Goal: Obtain resource: Download file/media

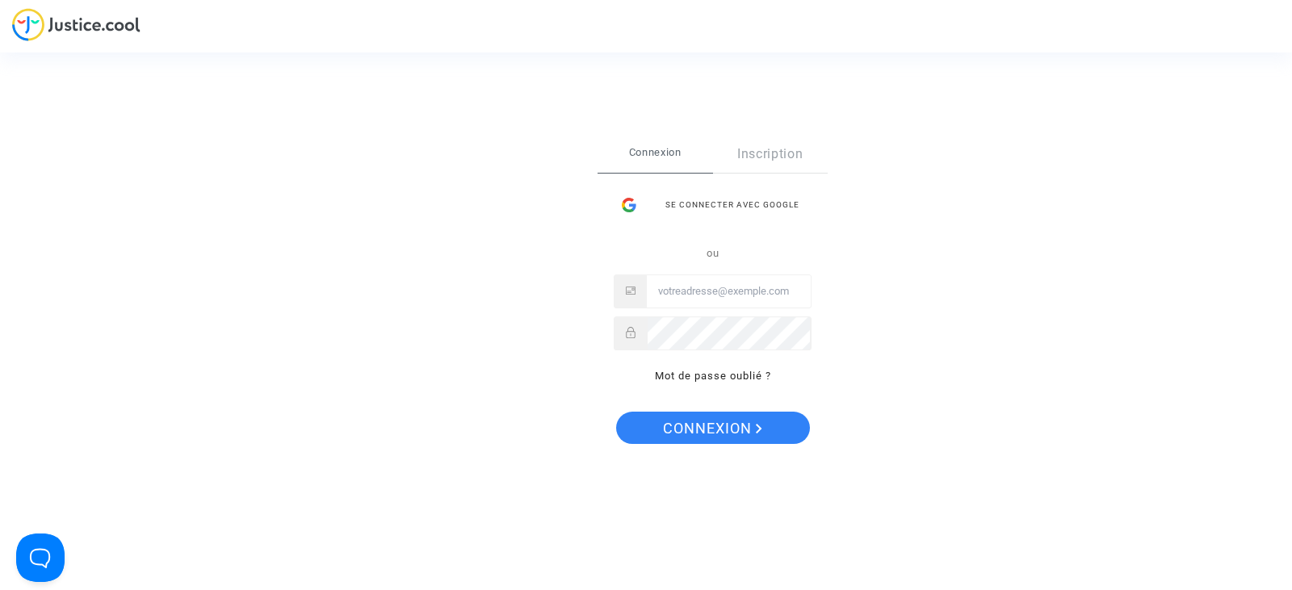
type input "[EMAIL_ADDRESS][DOMAIN_NAME]"
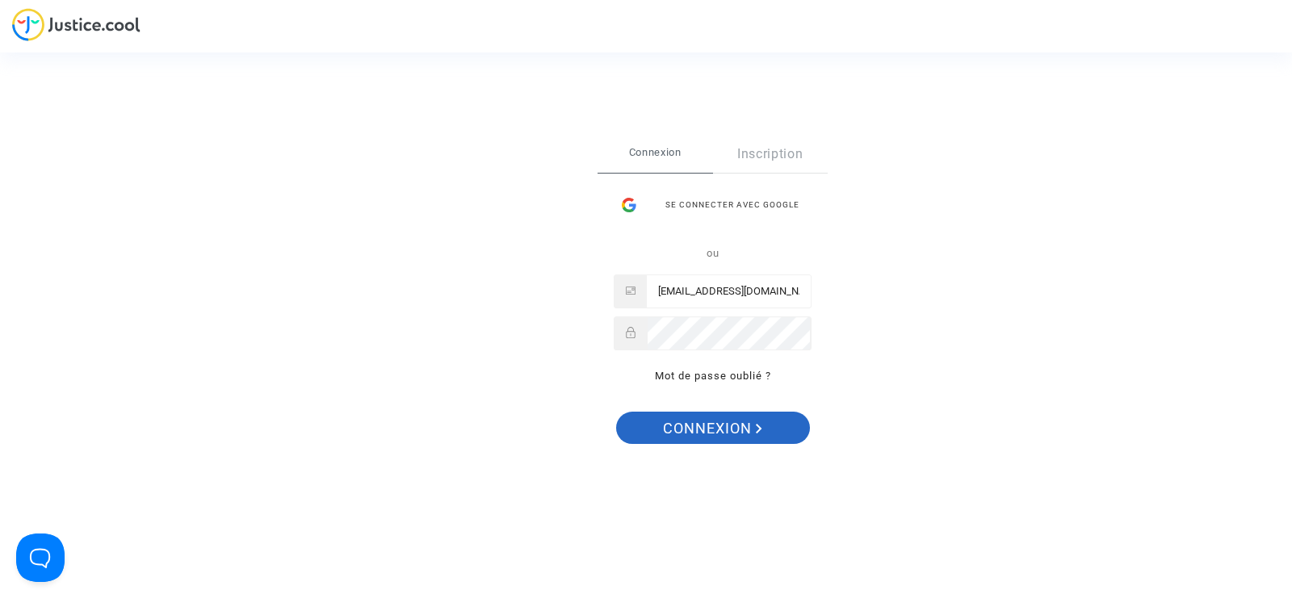
click at [703, 421] on span "Connexion" at bounding box center [712, 429] width 99 height 34
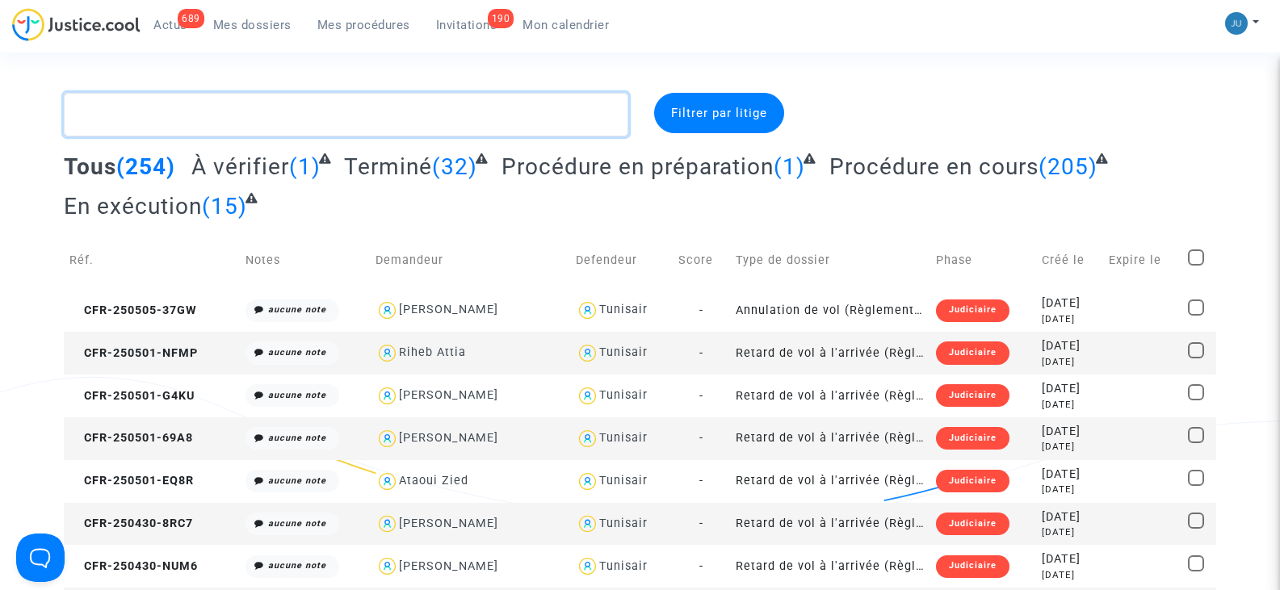
click at [193, 115] on textarea at bounding box center [346, 115] width 564 height 44
type textarea "C"
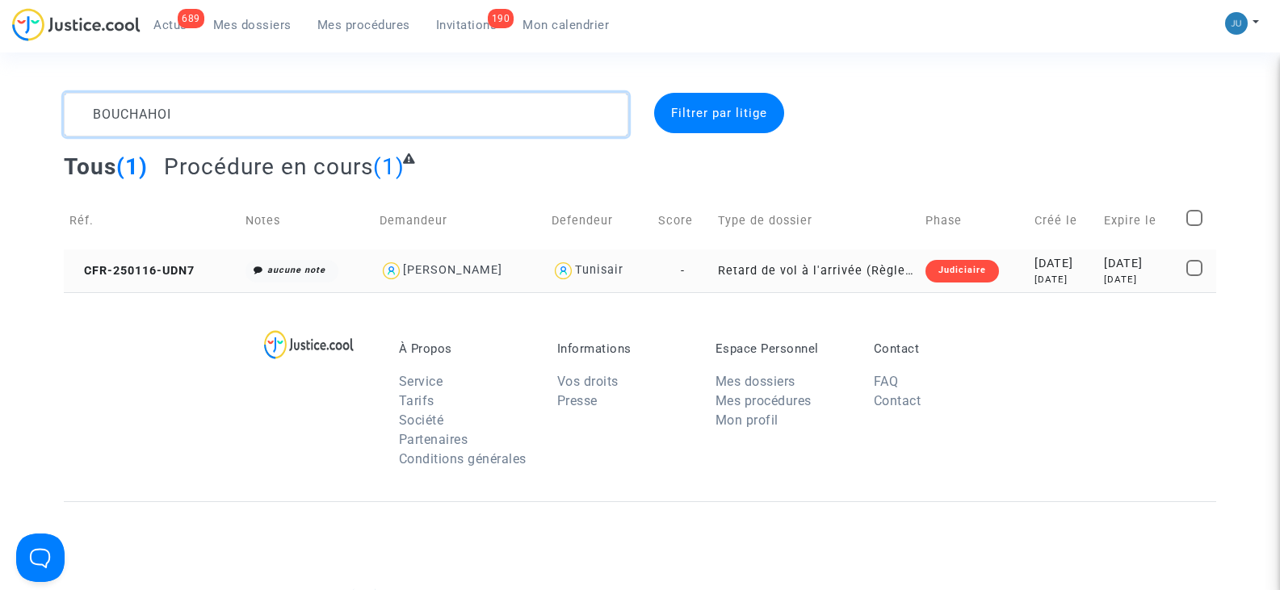
type textarea "BOUCHAHOI"
click at [1205, 264] on check at bounding box center [1198, 271] width 24 height 23
click at [1189, 269] on span at bounding box center [1194, 268] width 16 height 16
click at [1193, 276] on input "checkbox" at bounding box center [1193, 276] width 1 height 1
checkbox input "true"
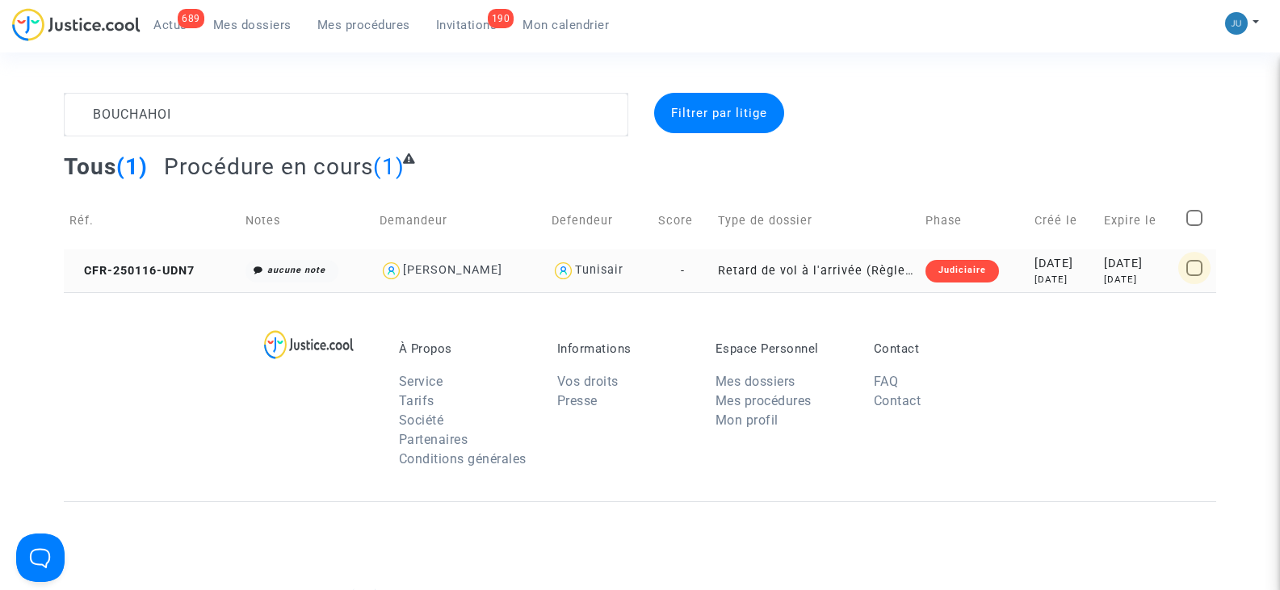
checkbox input "true"
click at [1141, 118] on span "Sélection" at bounding box center [1139, 113] width 58 height 15
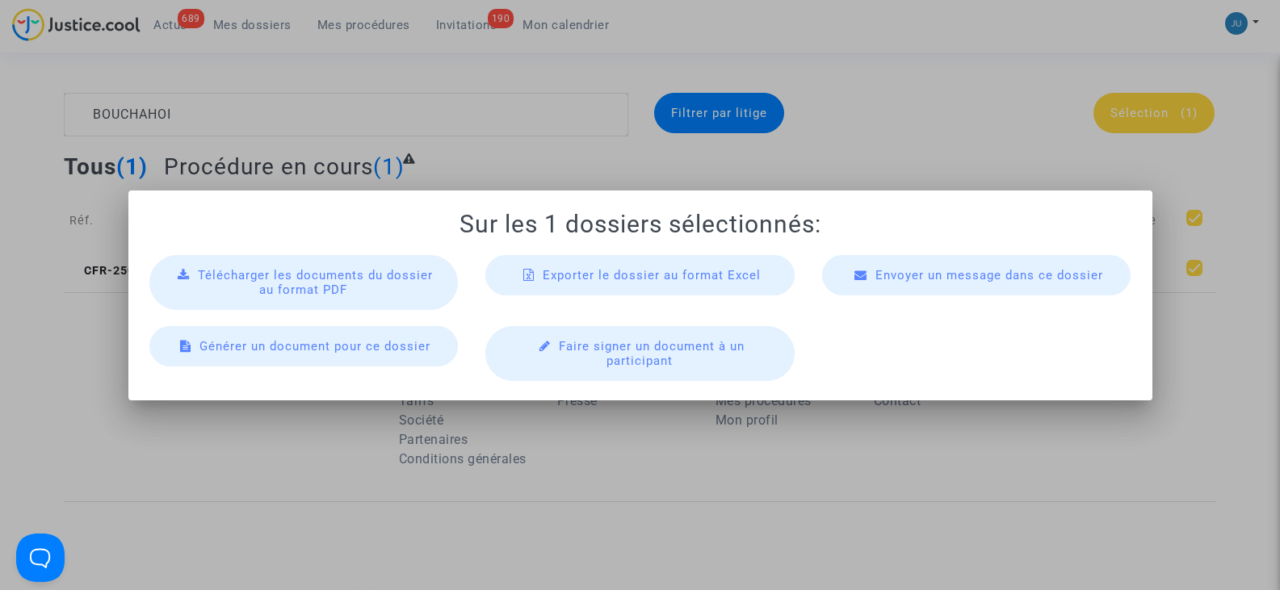
click at [404, 289] on div "Télécharger les documents du dossier au format PDF" at bounding box center [303, 282] width 309 height 55
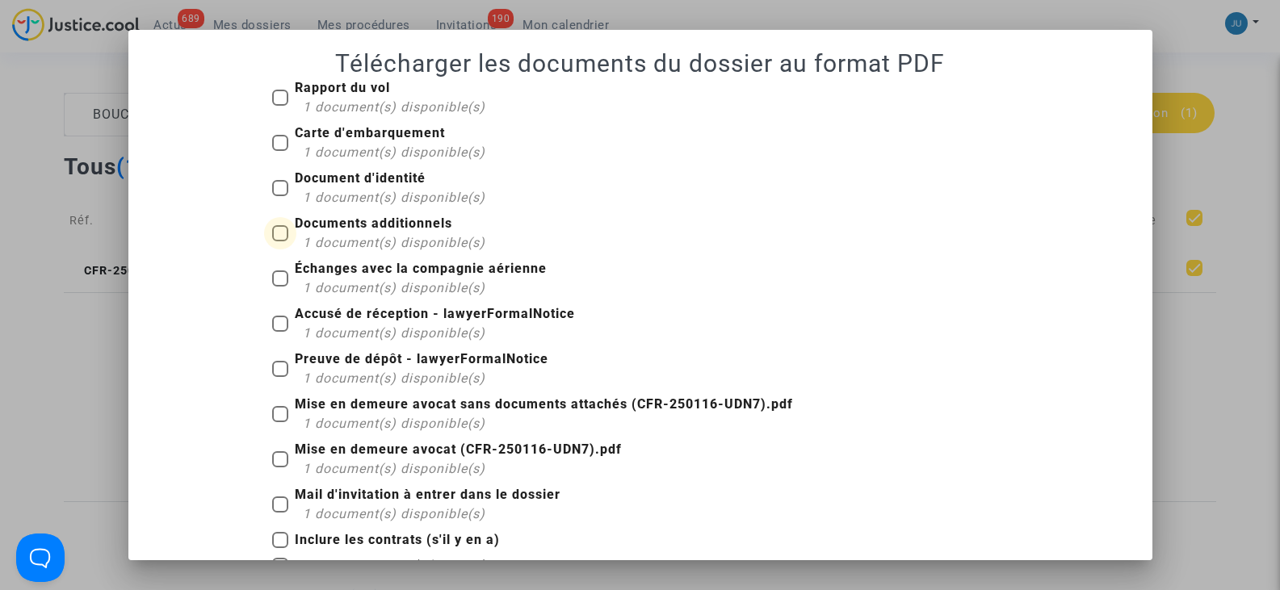
click at [277, 225] on span at bounding box center [280, 233] width 16 height 16
click at [279, 241] on input "Documents additionnels 1 document(s) disponible(s)" at bounding box center [279, 241] width 1 height 1
checkbox input "true"
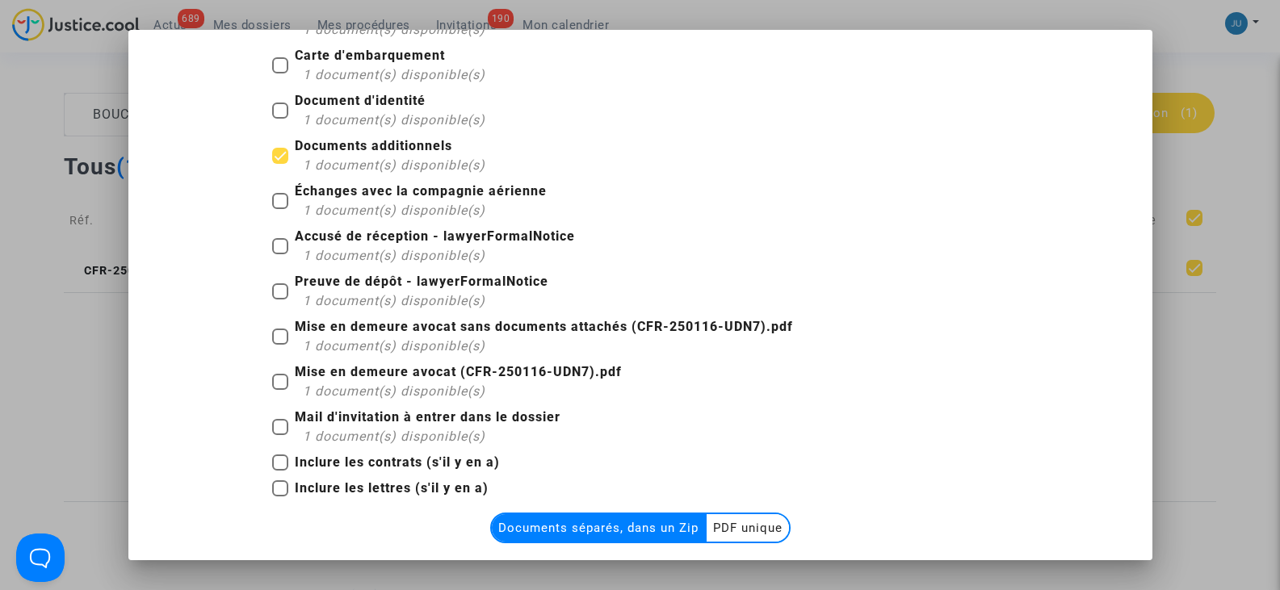
scroll to position [164, 0]
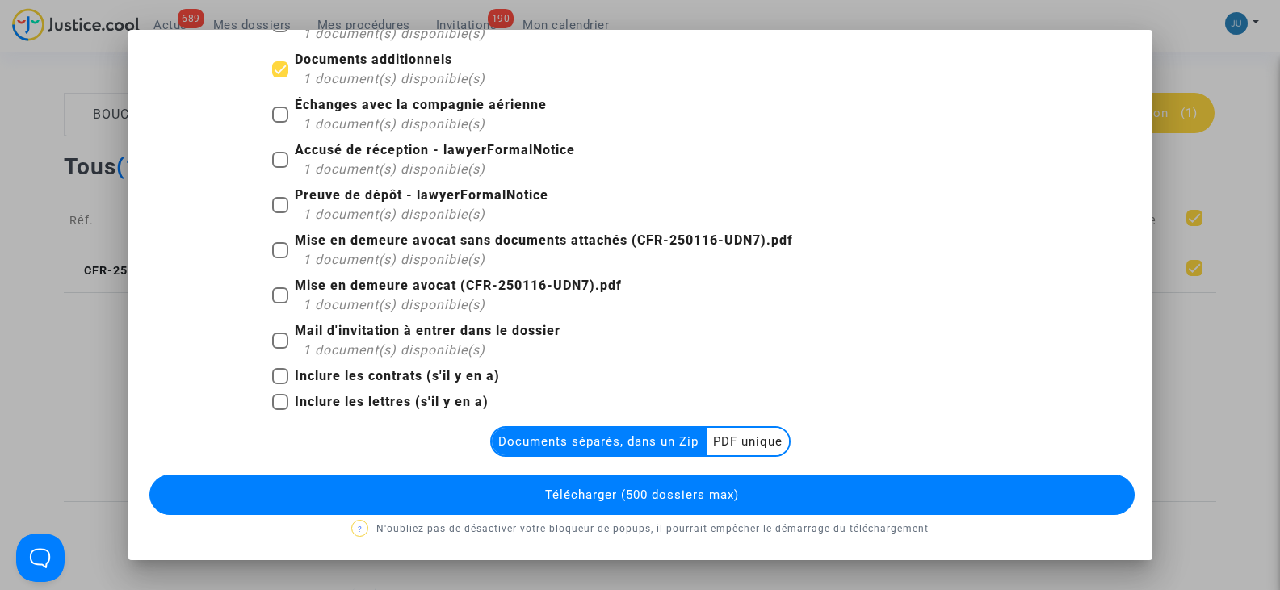
click at [723, 439] on multi-toggle-item "PDF unique" at bounding box center [748, 441] width 82 height 27
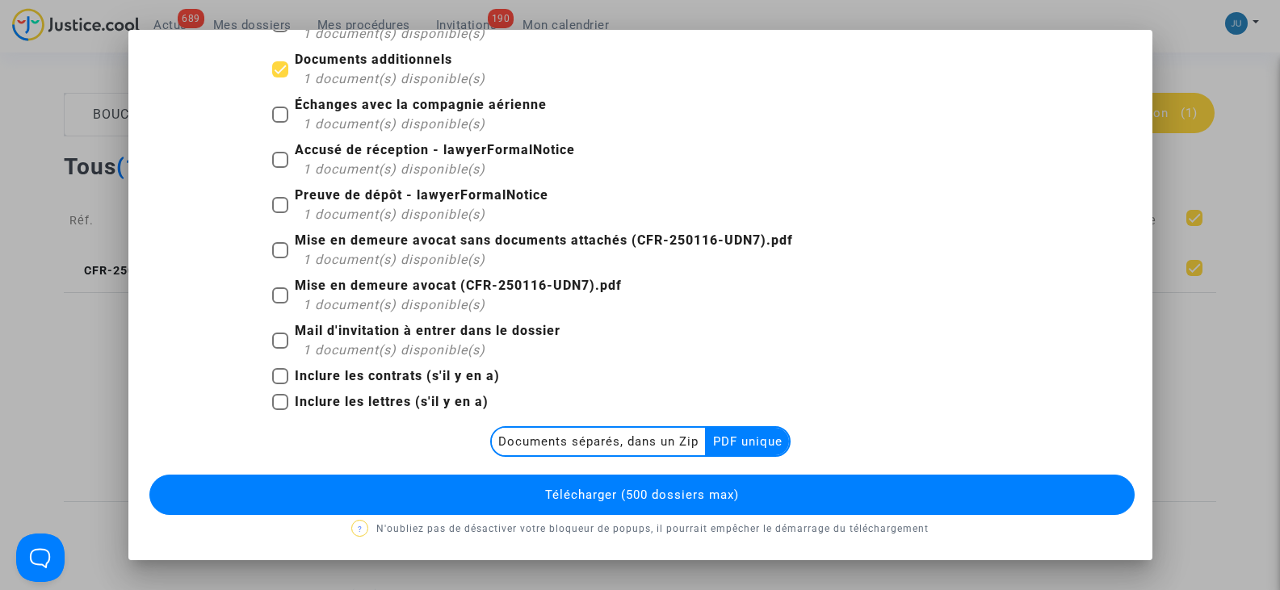
click at [683, 499] on span "Télécharger (500 dossiers max)" at bounding box center [642, 495] width 194 height 15
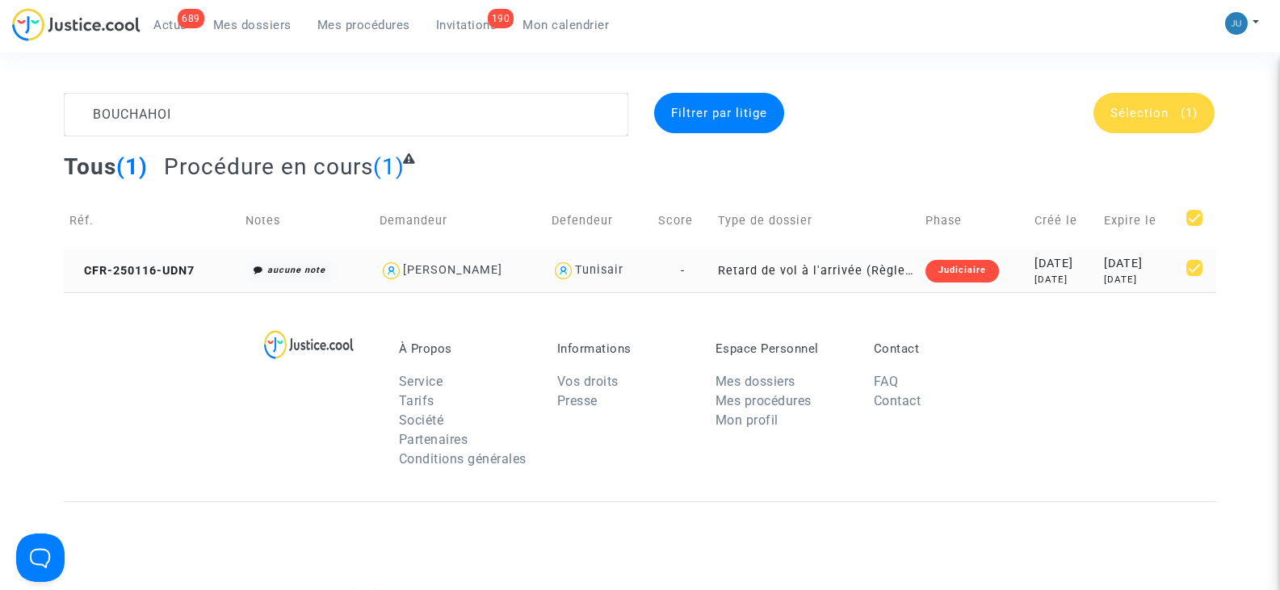
click at [928, 268] on div "Judiciaire" at bounding box center [961, 271] width 73 height 23
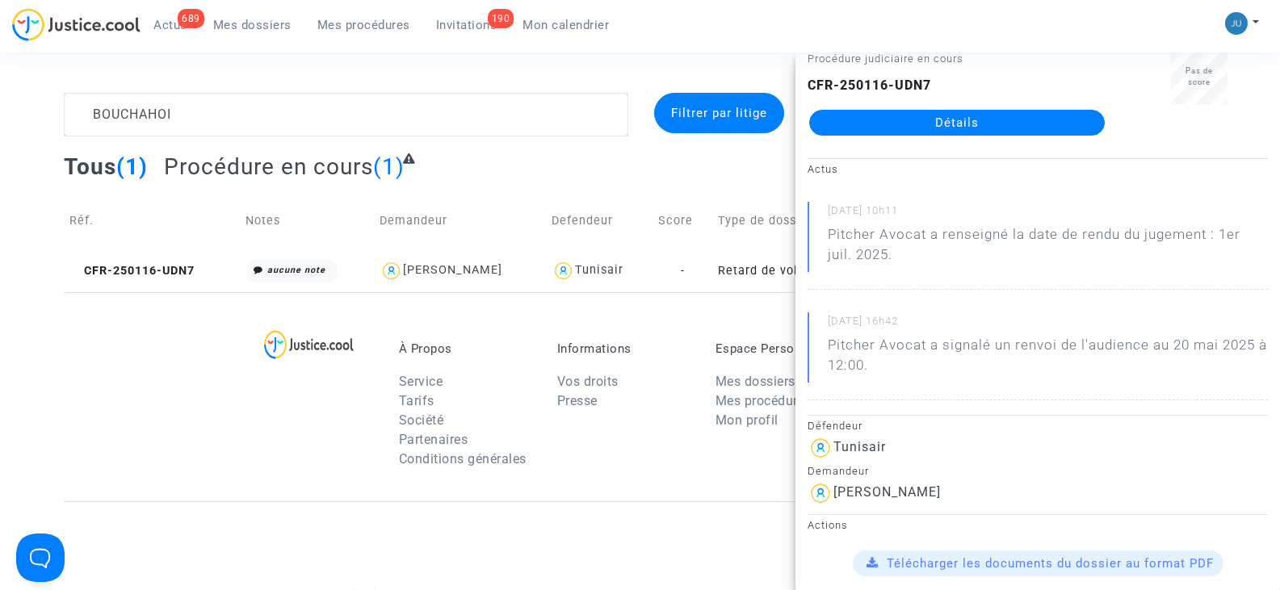
scroll to position [0, 0]
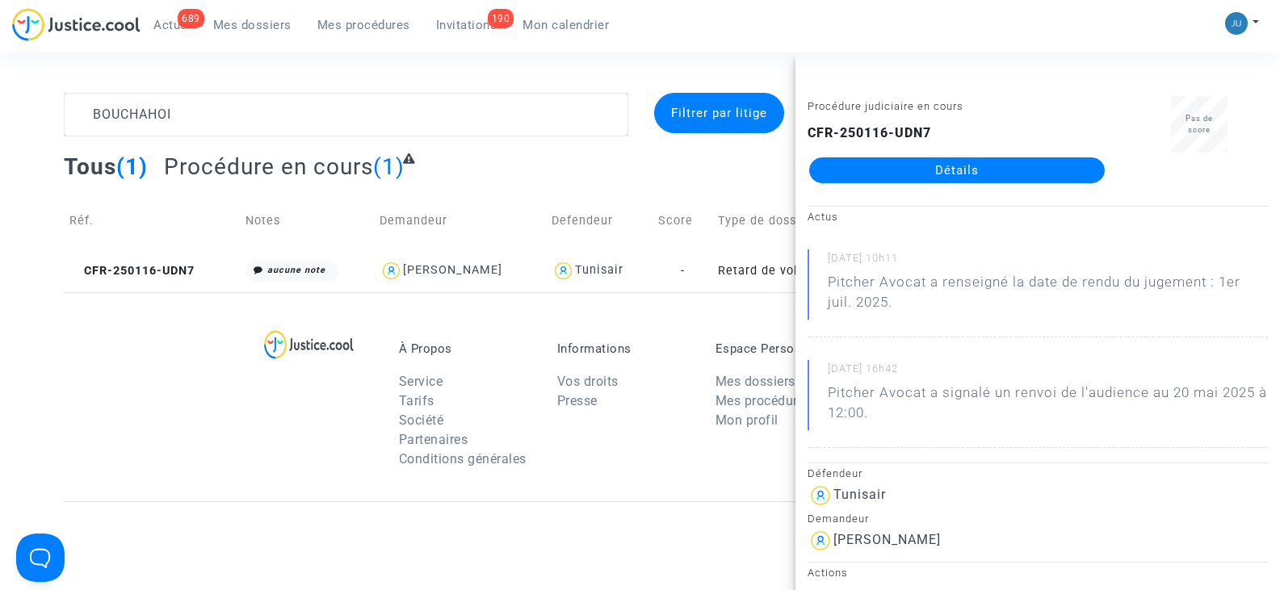
click at [511, 211] on td "Demandeur" at bounding box center [460, 220] width 172 height 57
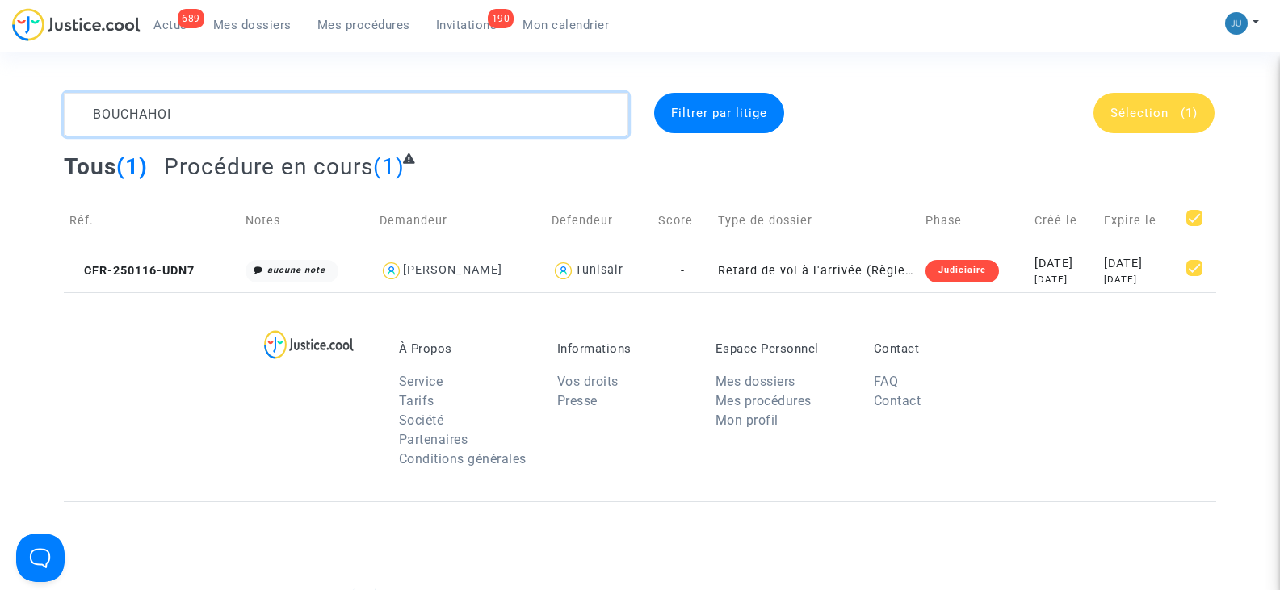
click at [240, 129] on textarea at bounding box center [346, 115] width 564 height 44
type textarea "B"
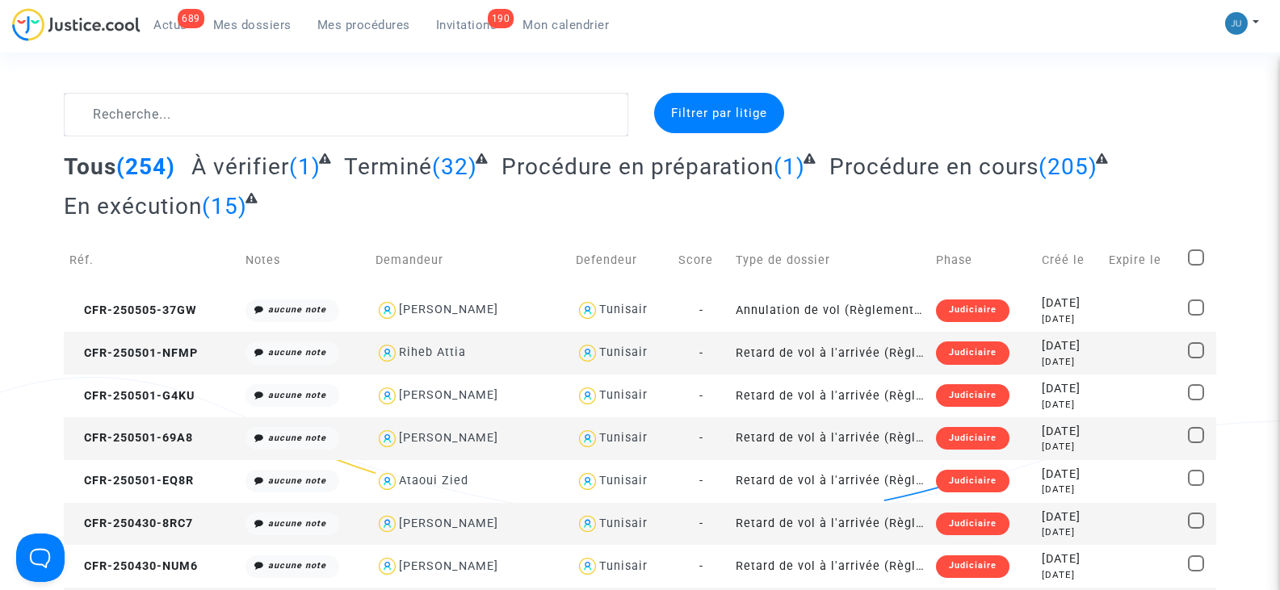
click at [1055, 164] on span "(205)" at bounding box center [1067, 166] width 59 height 27
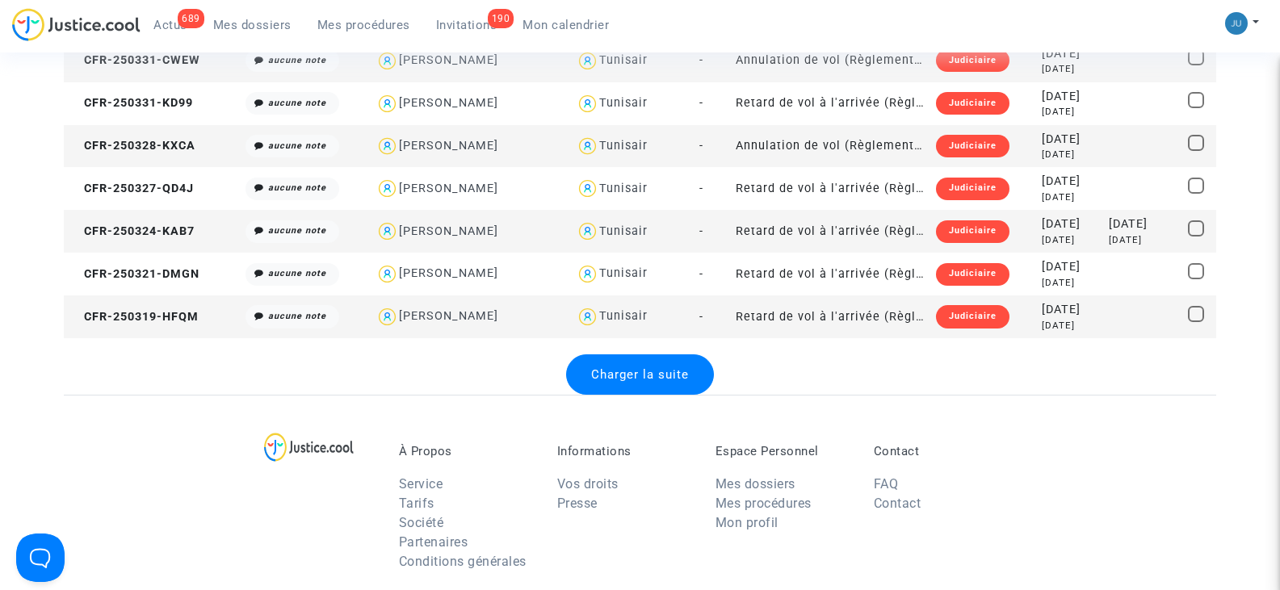
scroll to position [2099, 0]
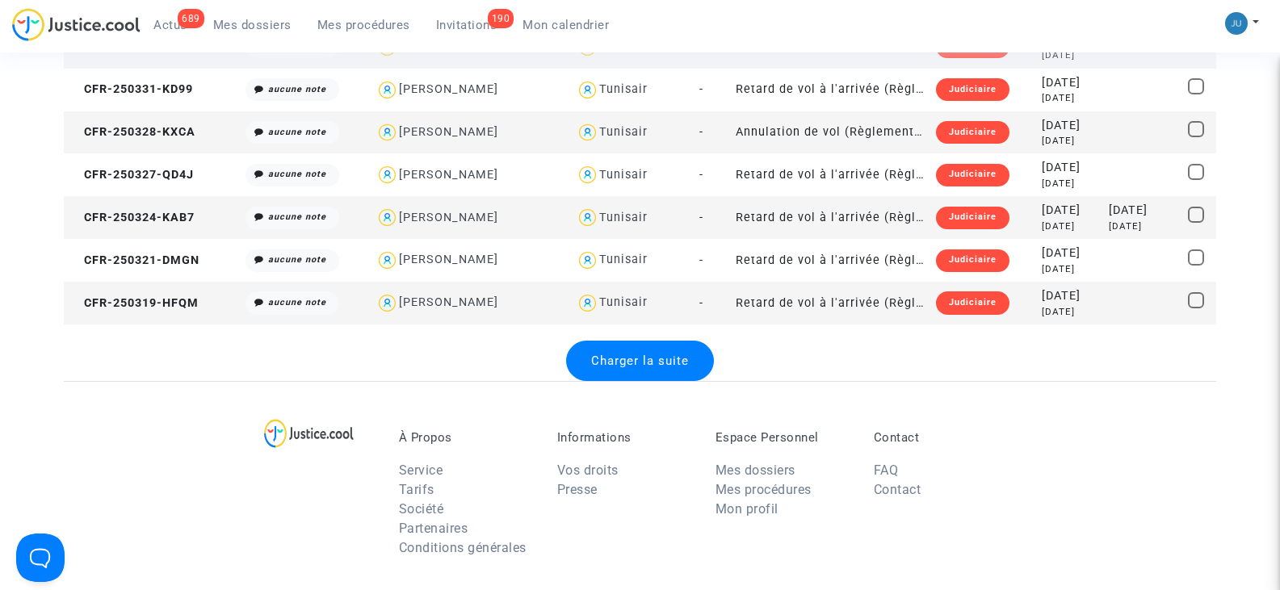
click at [631, 359] on span "Charger la suite" at bounding box center [640, 361] width 98 height 15
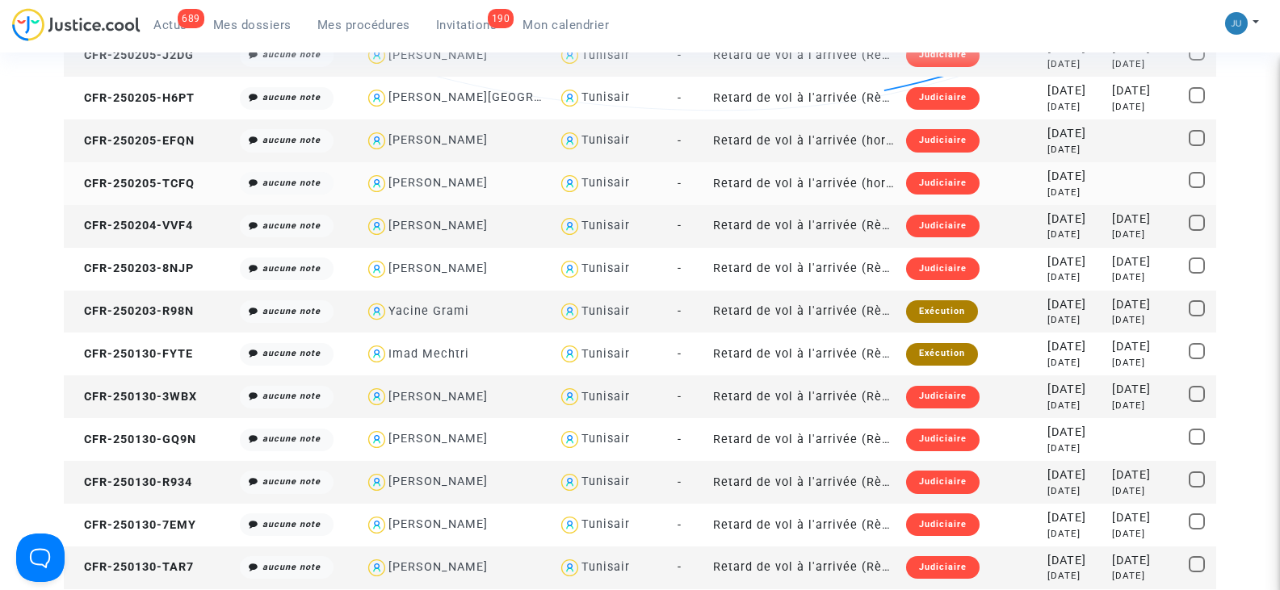
scroll to position [4037, 0]
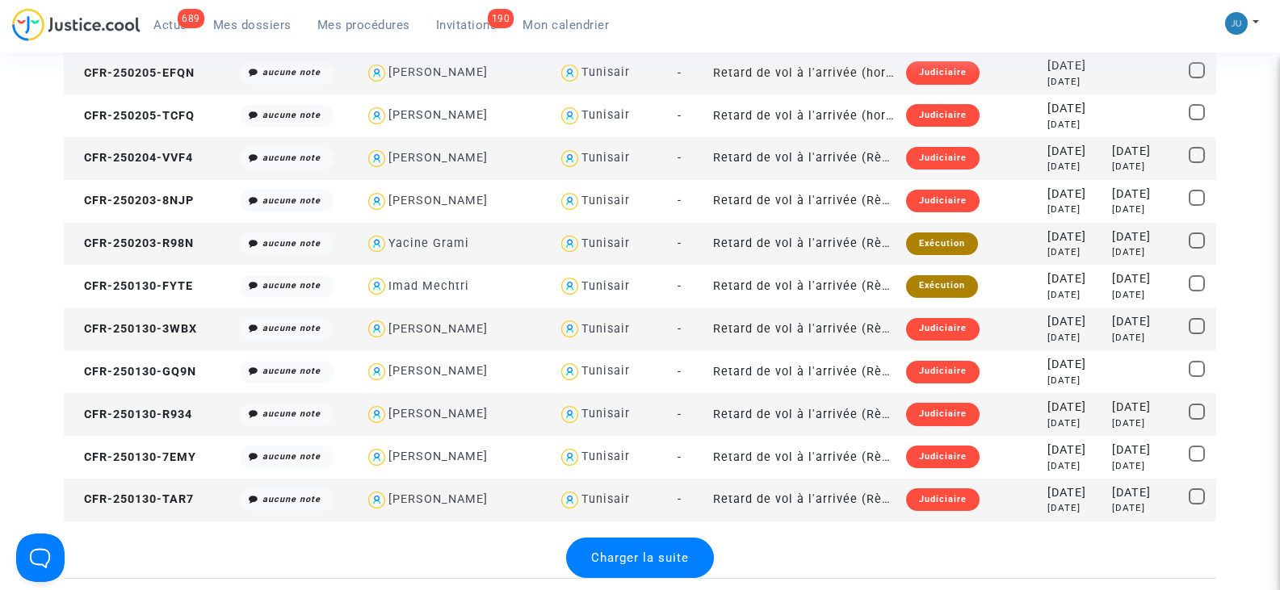
click at [910, 240] on div "Exécution" at bounding box center [942, 244] width 72 height 23
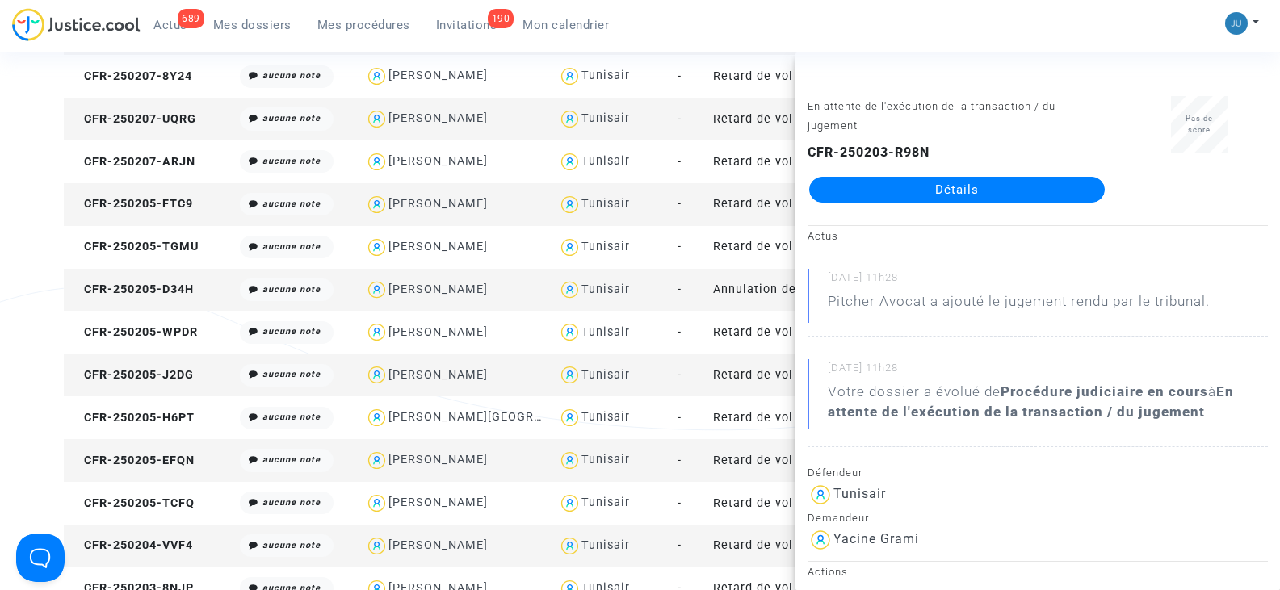
scroll to position [3633, 0]
